Goal: Entertainment & Leisure: Consume media (video, audio)

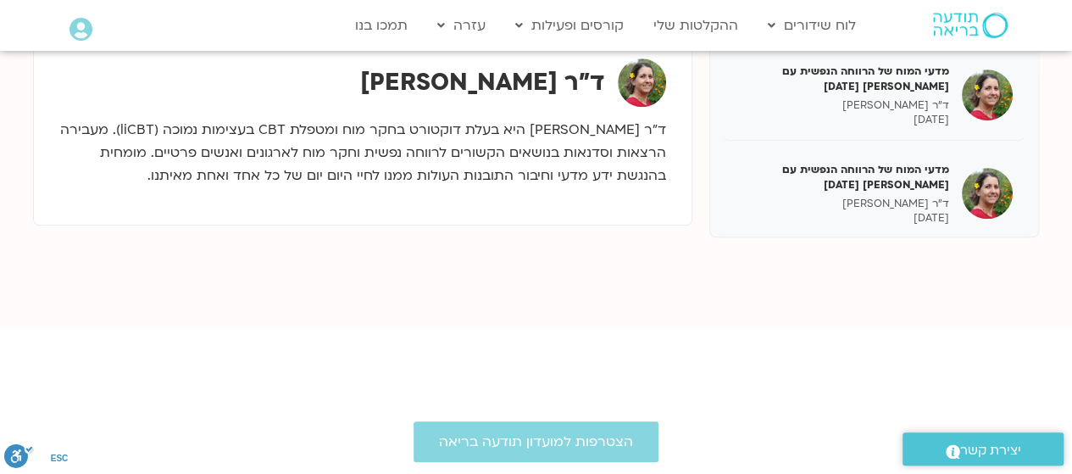
scroll to position [2211, 0]
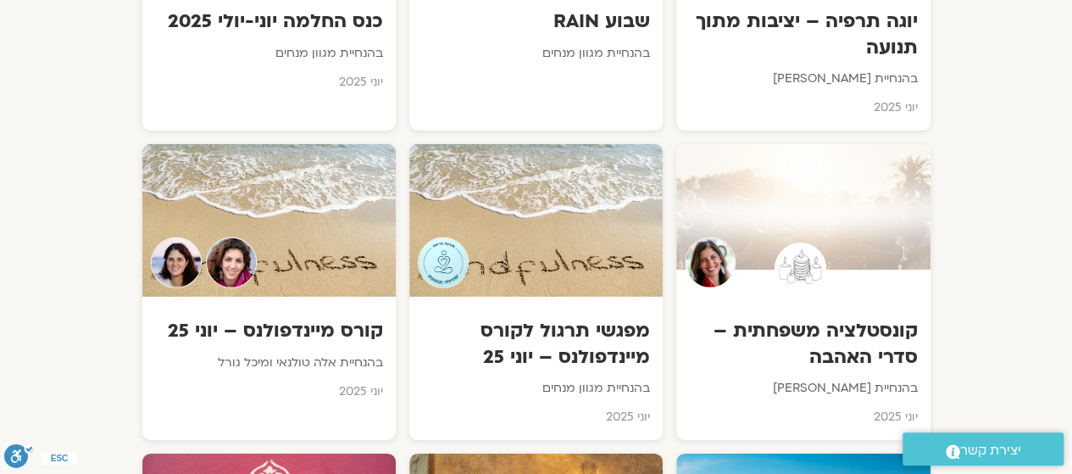
scroll to position [2523, 0]
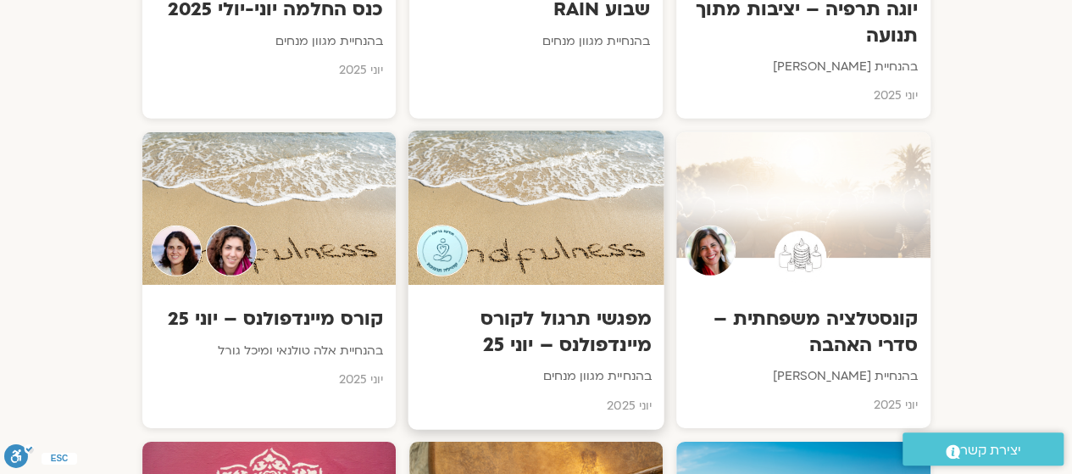
click at [529, 227] on div at bounding box center [535, 208] width 256 height 154
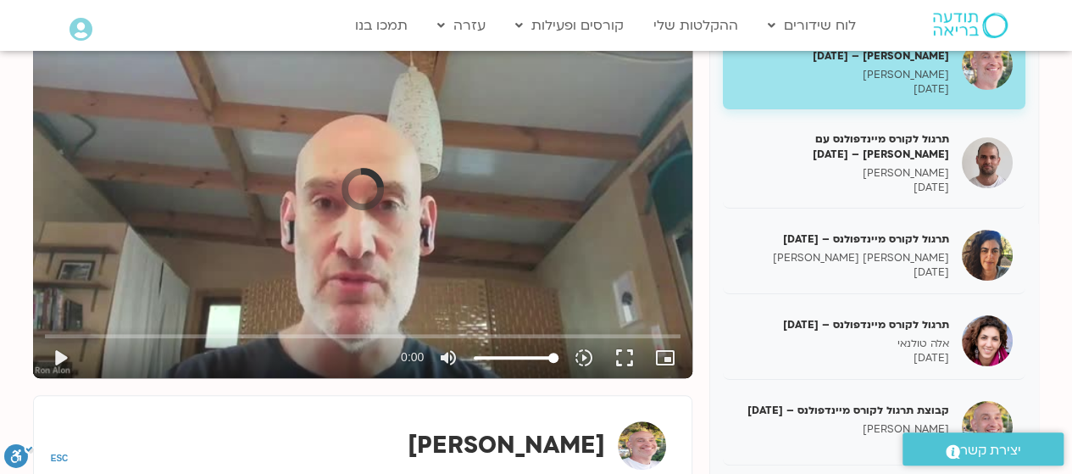
scroll to position [259, 0]
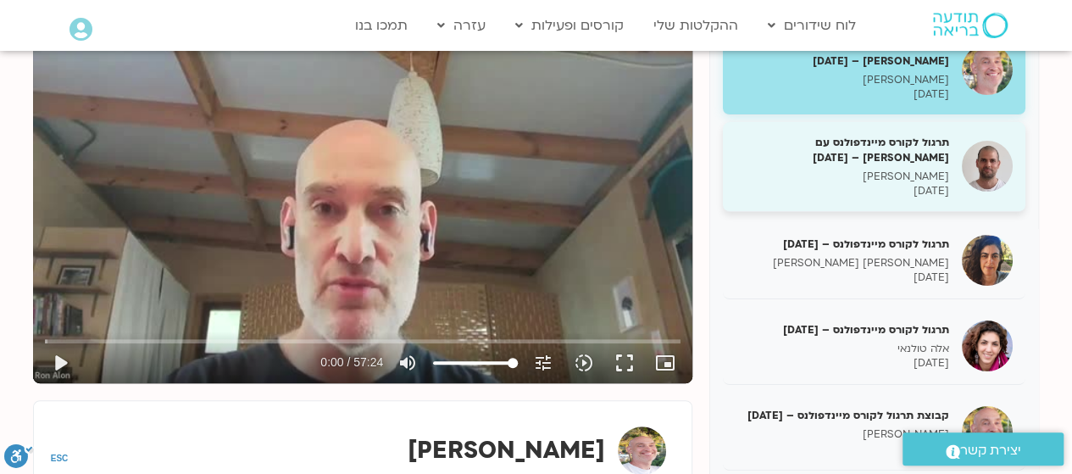
click at [938, 169] on div "תרגול לקורס מיינדפולנס עם דקל קנטי – 18/06/25 דקל קנטי 18/06/2025" at bounding box center [841, 167] width 213 height 64
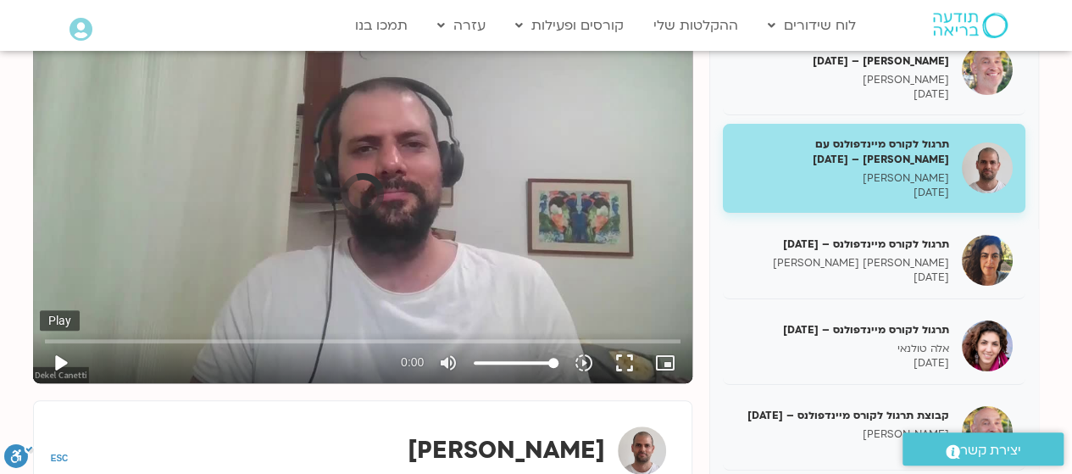
click at [44, 356] on button "play_arrow" at bounding box center [60, 362] width 41 height 41
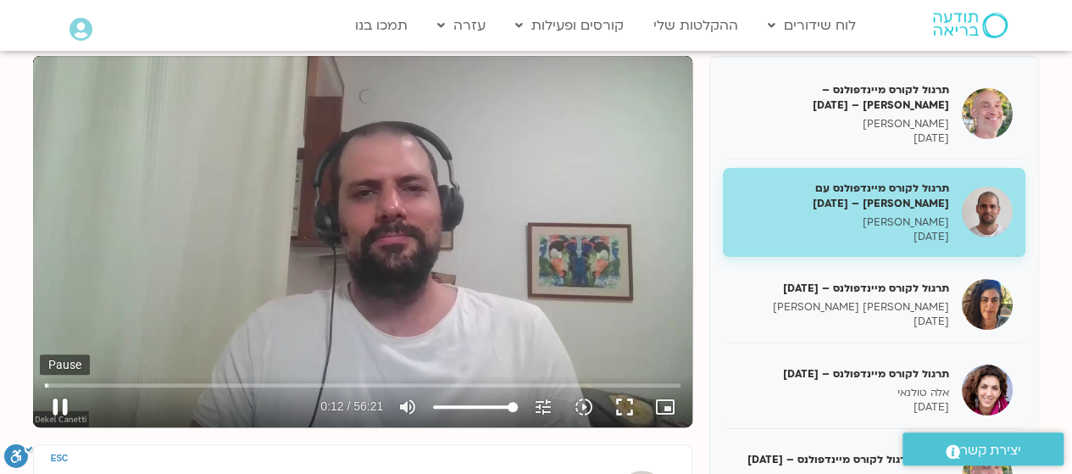
scroll to position [216, 0]
click at [51, 415] on button "play_arrow" at bounding box center [60, 405] width 41 height 41
type input "62.230558"
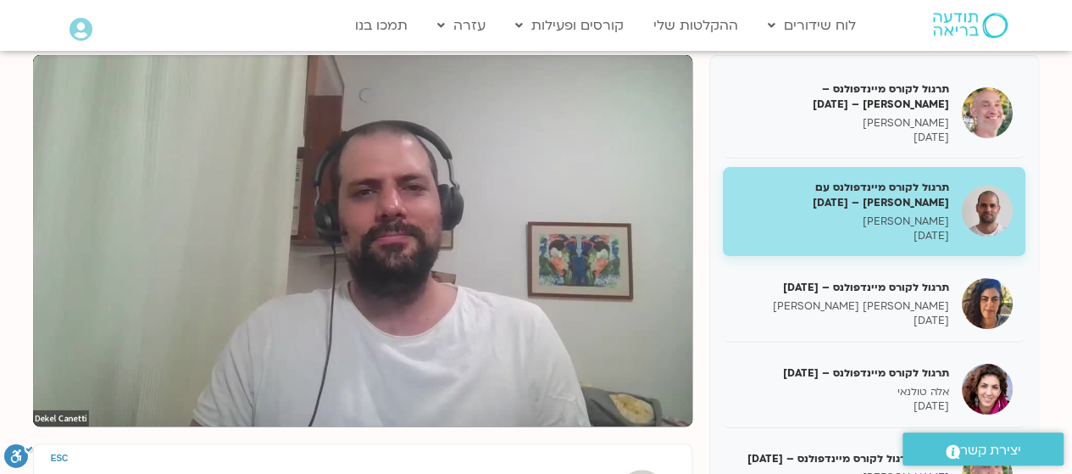
click at [1034, 456] on span ".st0{fill:#FFFFFF;} יצירת קשר" at bounding box center [982, 450] width 127 height 23
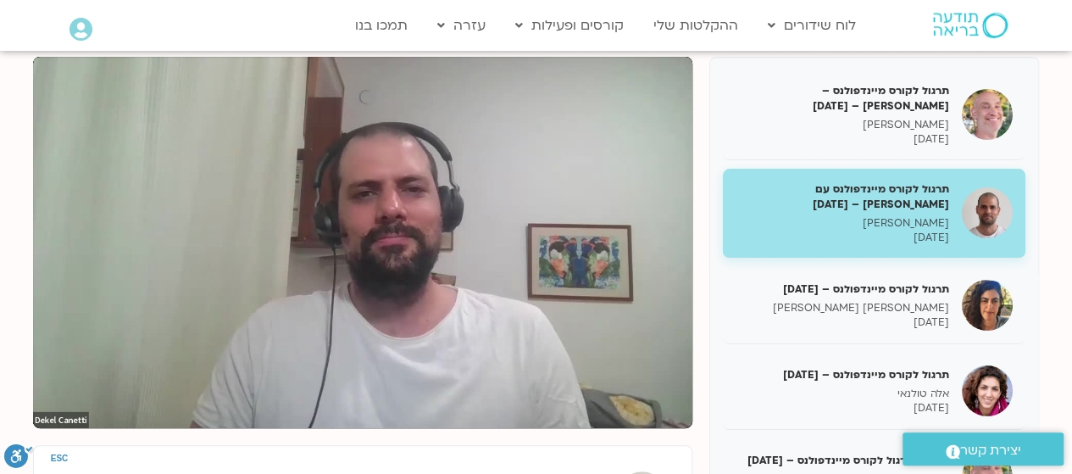
scroll to position [225, 0]
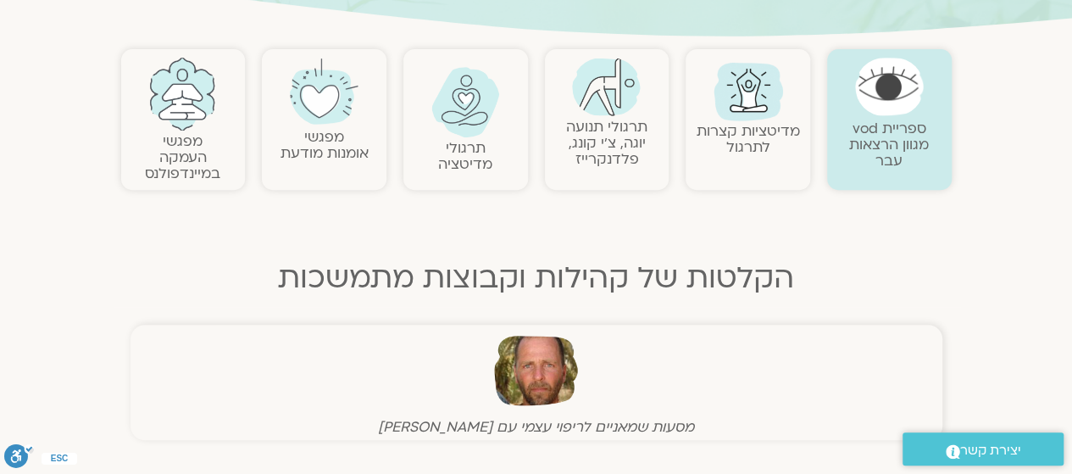
scroll to position [335, 0]
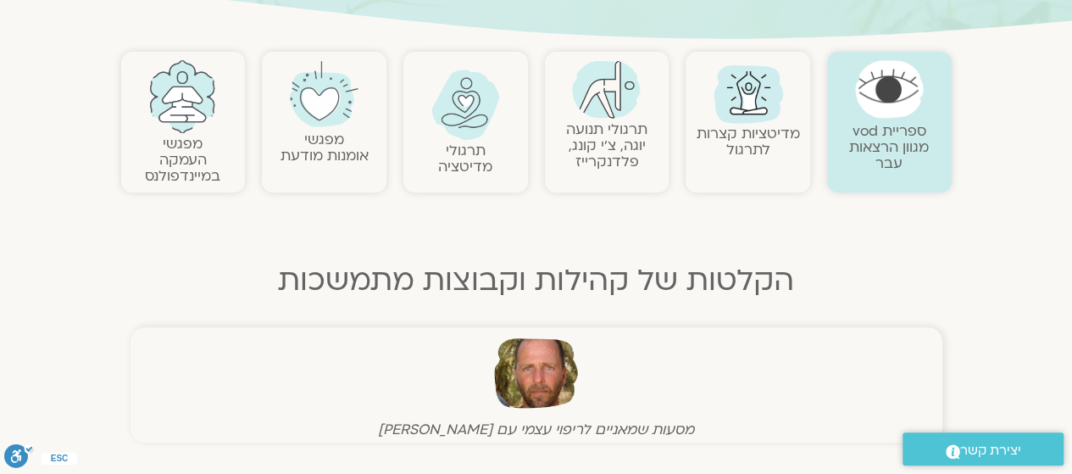
click at [481, 142] on link "תרגולי מדיטציה" at bounding box center [465, 159] width 54 height 36
click at [484, 151] on link "תרגולי מדיטציה" at bounding box center [465, 159] width 54 height 36
click at [464, 105] on img at bounding box center [465, 104] width 69 height 70
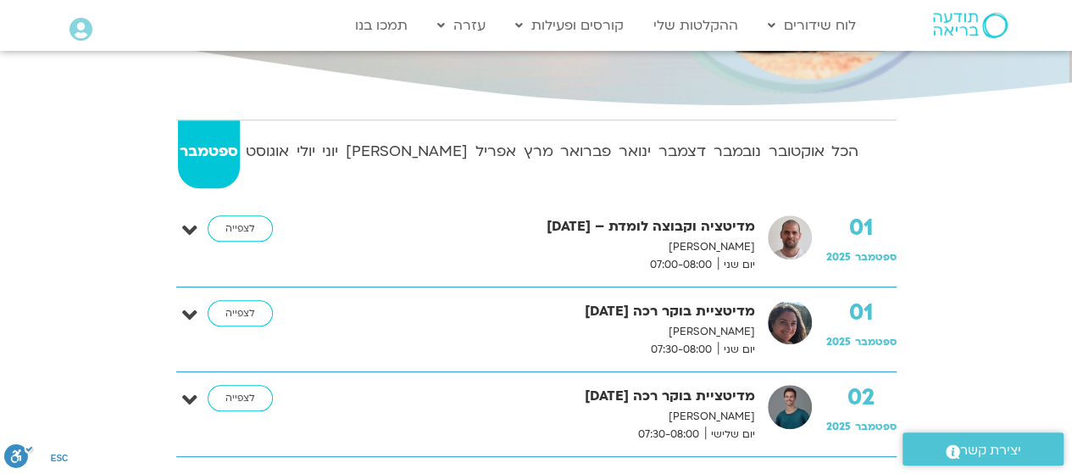
scroll to position [383, 0]
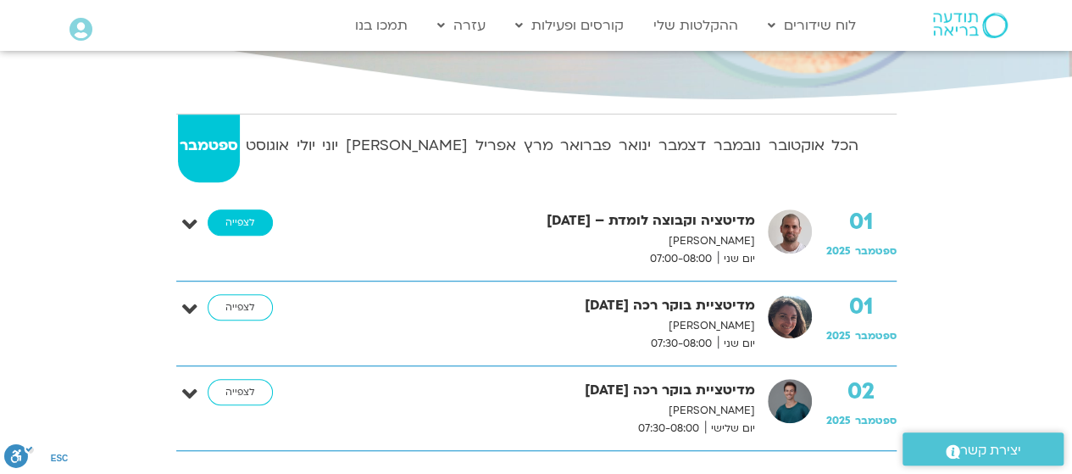
click at [236, 224] on link "לצפייה" at bounding box center [240, 222] width 65 height 27
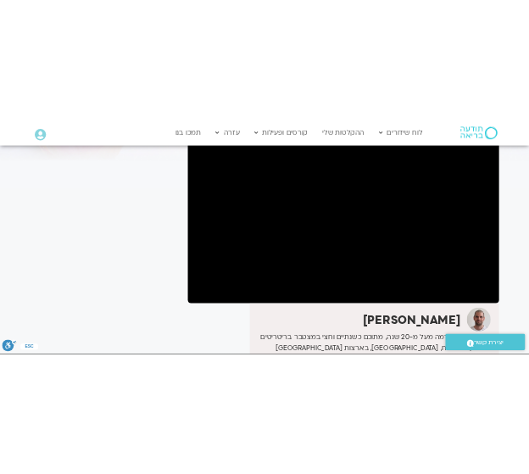
scroll to position [153, 0]
